Goal: Task Accomplishment & Management: Use online tool/utility

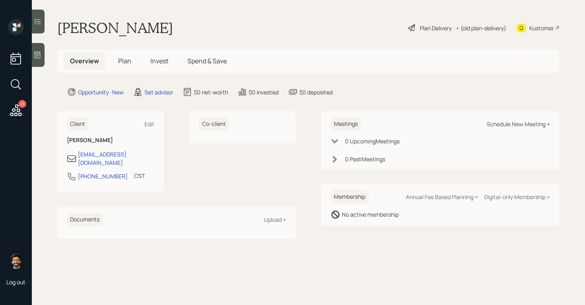
click at [522, 123] on div "Schedule New Meeting +" at bounding box center [517, 124] width 63 height 8
select select "round-[PERSON_NAME]"
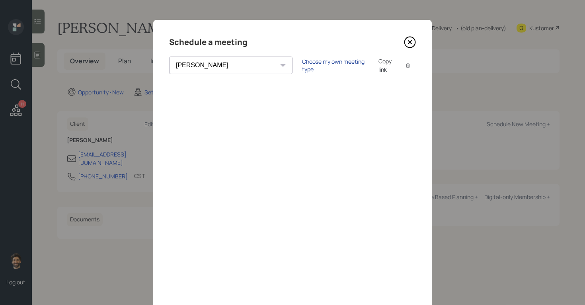
click at [302, 64] on div "Choose my own meeting type" at bounding box center [335, 65] width 67 height 15
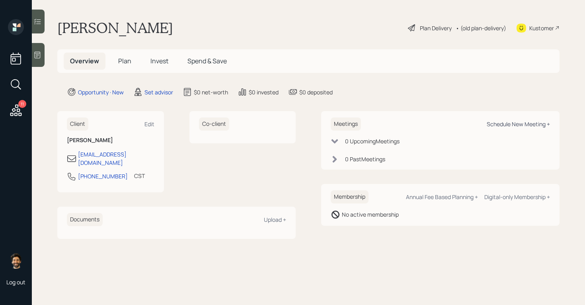
click at [515, 124] on div "Schedule New Meeting +" at bounding box center [517, 124] width 63 height 8
select select "round-[PERSON_NAME]"
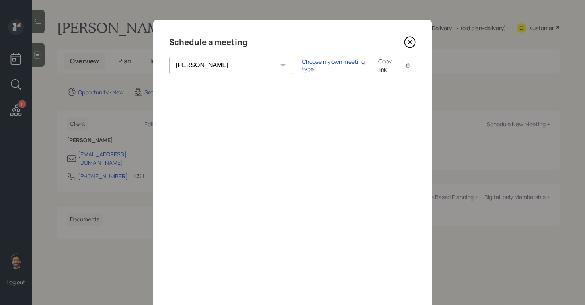
scroll to position [53, 0]
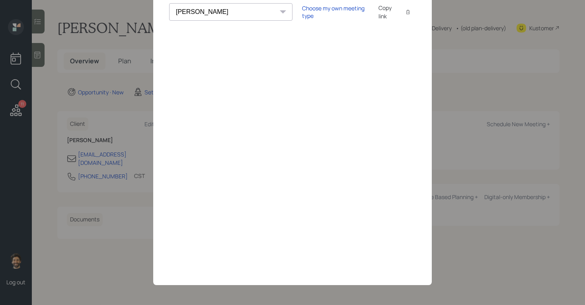
click at [220, 12] on select "[PERSON_NAME] [PERSON_NAME] [PERSON_NAME] [PERSON_NAME] [PERSON_NAME] [PERSON_N…" at bounding box center [230, 11] width 123 height 17
click at [302, 10] on div "Choose my own meeting type" at bounding box center [335, 11] width 67 height 15
